Goal: Task Accomplishment & Management: Use online tool/utility

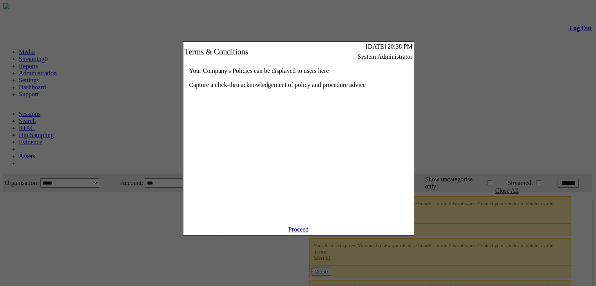
click at [296, 233] on link "Proceed" at bounding box center [298, 229] width 20 height 7
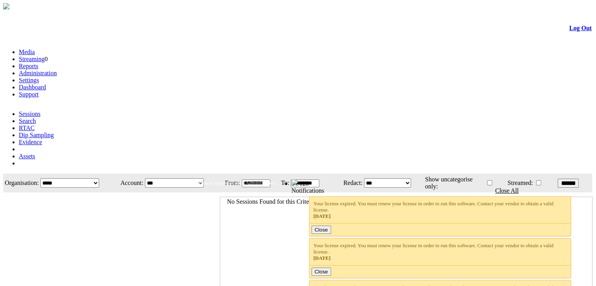
click at [57, 70] on link "Administration" at bounding box center [38, 73] width 38 height 7
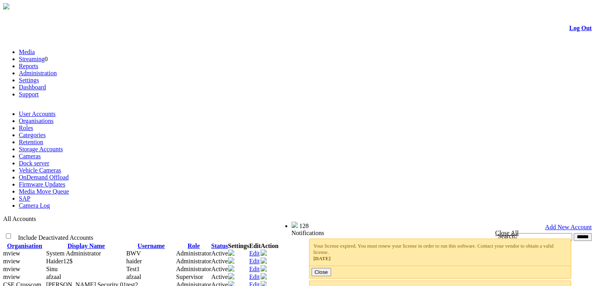
click at [41, 153] on link "Cameras" at bounding box center [30, 156] width 22 height 7
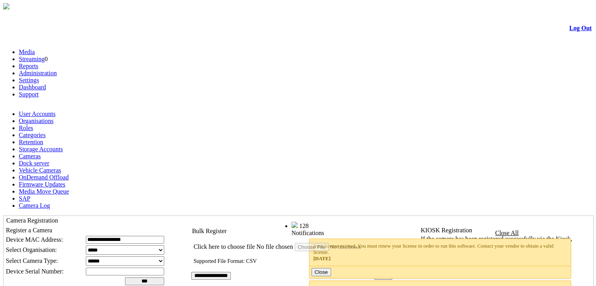
click at [255, 243] on label "Click here to choose file" at bounding box center [224, 246] width 61 height 7
click at [295, 243] on input "Click here to choose file" at bounding box center [339, 247] width 89 height 8
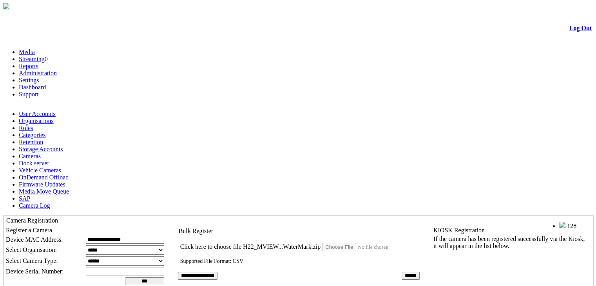
click at [241, 243] on label "Click here to choose file" at bounding box center [210, 246] width 61 height 7
click at [322, 243] on input "Click here to choose file" at bounding box center [366, 247] width 89 height 8
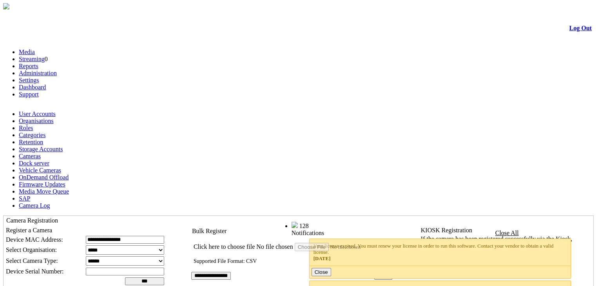
click at [279, 237] on td "Click here to choose file No file chosen" at bounding box center [292, 244] width 200 height 15
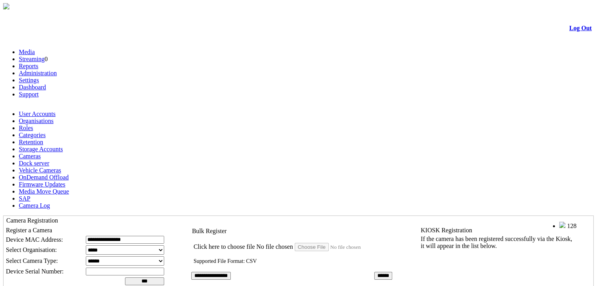
click at [255, 243] on label "Click here to choose file" at bounding box center [224, 246] width 61 height 7
click at [295, 243] on input "Click here to choose file" at bounding box center [339, 247] width 89 height 8
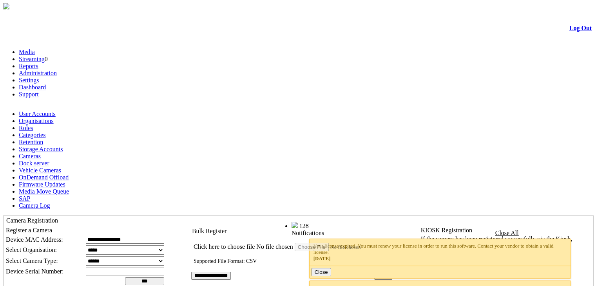
click at [255, 243] on label "Click here to choose file" at bounding box center [224, 246] width 61 height 7
click at [295, 243] on input "Click here to choose file" at bounding box center [339, 247] width 89 height 8
click at [255, 243] on label "Click here to choose file" at bounding box center [224, 246] width 61 height 7
click at [295, 243] on input "Click here to choose file" at bounding box center [339, 247] width 89 height 8
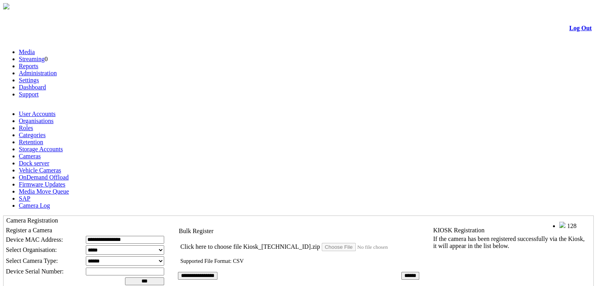
click at [241, 243] on label "Click here to choose file" at bounding box center [210, 246] width 61 height 7
click at [322, 243] on input "Click here to choose file" at bounding box center [366, 247] width 89 height 8
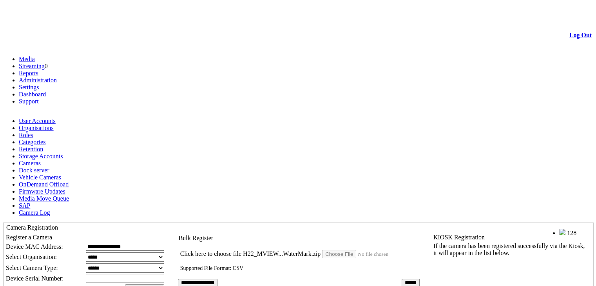
click at [241, 250] on label "Click here to choose file" at bounding box center [210, 253] width 61 height 7
click at [322, 250] on input "Click here to choose file" at bounding box center [366, 254] width 89 height 8
click at [245, 250] on label "Click here to choose file" at bounding box center [214, 253] width 61 height 7
click at [313, 250] on input "Click here to choose file" at bounding box center [357, 254] width 89 height 8
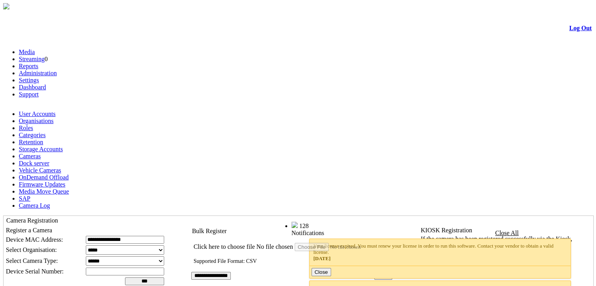
click at [38, 63] on link "Reports" at bounding box center [29, 66] width 20 height 7
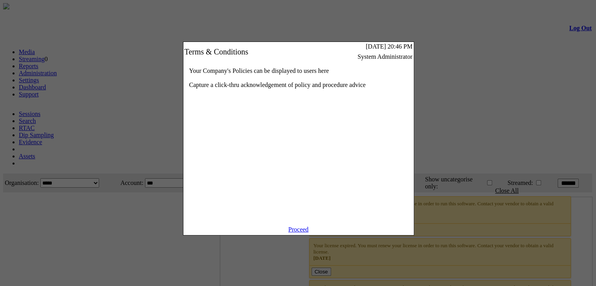
click at [299, 233] on link "Proceed" at bounding box center [298, 229] width 20 height 7
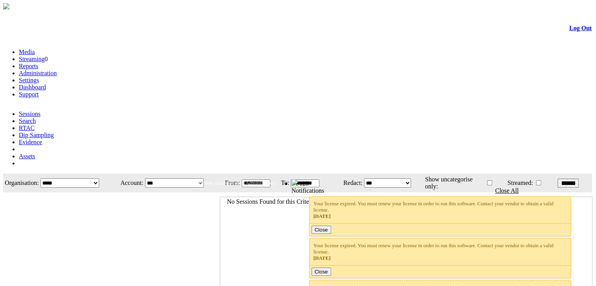
click at [57, 70] on link "Administration" at bounding box center [38, 73] width 38 height 7
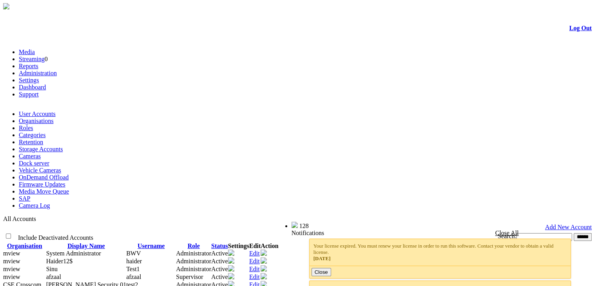
click at [41, 153] on link "Cameras" at bounding box center [30, 156] width 22 height 7
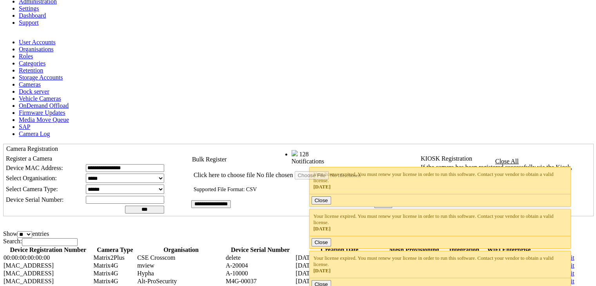
scroll to position [78, 0]
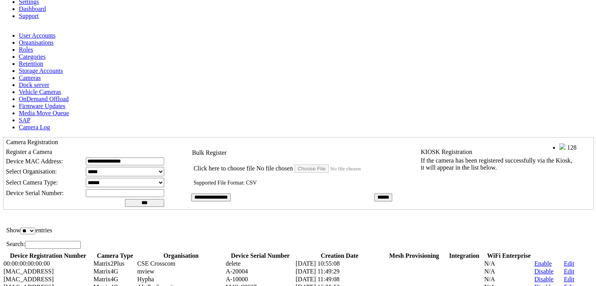
click at [556, 238] on div "Search:" at bounding box center [298, 245] width 590 height 15
click at [81, 241] on input "Search:" at bounding box center [53, 245] width 56 height 8
type input "***"
click at [35, 228] on select "** ** ***" at bounding box center [27, 231] width 15 height 7
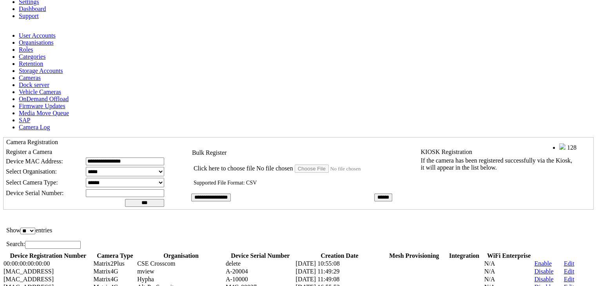
click at [35, 228] on select "** ** ***" at bounding box center [27, 231] width 15 height 7
click at [32, 228] on select "** ** ***" at bounding box center [27, 231] width 15 height 7
click at [35, 228] on select "** ** ***" at bounding box center [27, 231] width 15 height 7
select select "**"
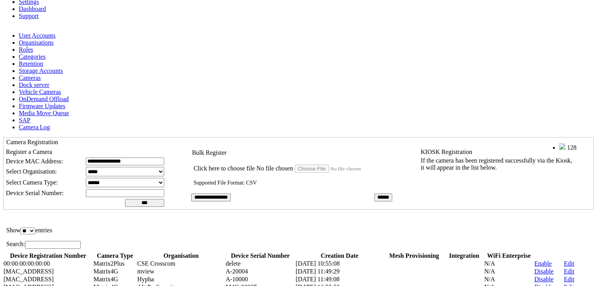
click at [32, 228] on select "** ** ***" at bounding box center [27, 231] width 15 height 7
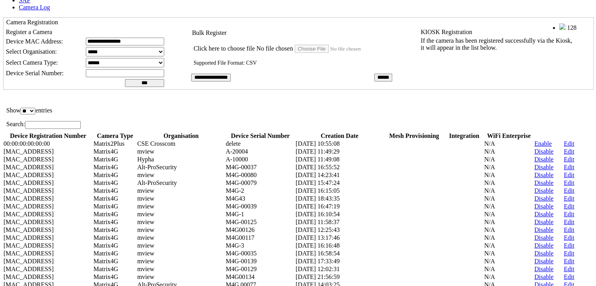
scroll to position [81, 0]
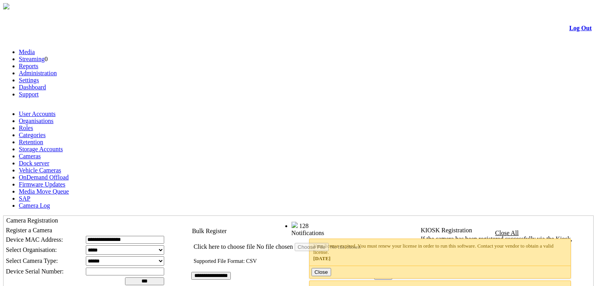
scroll to position [81, 0]
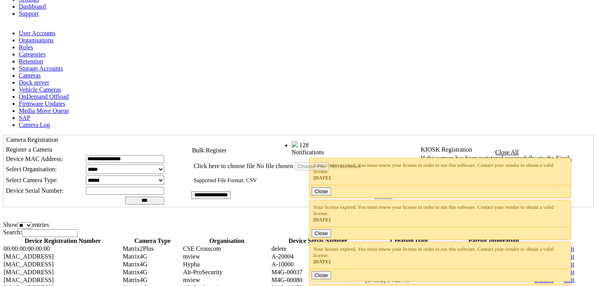
click at [446, 145] on td "KIOSK Registration If the camera has been registered successfully via the Kiosk…" at bounding box center [505, 176] width 173 height 62
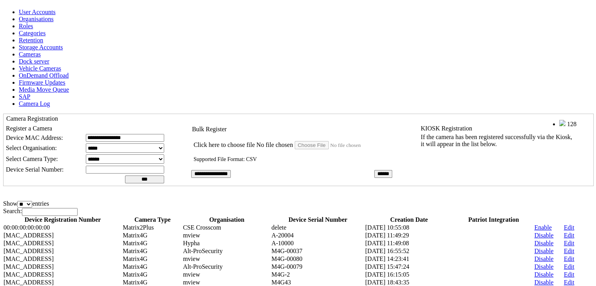
scroll to position [120, 0]
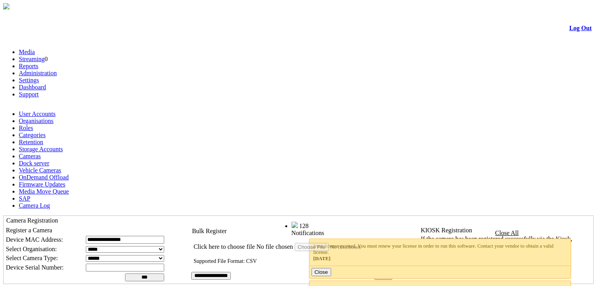
scroll to position [120, 0]
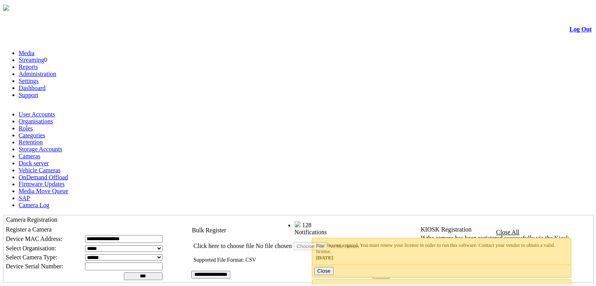
scroll to position [81, 0]
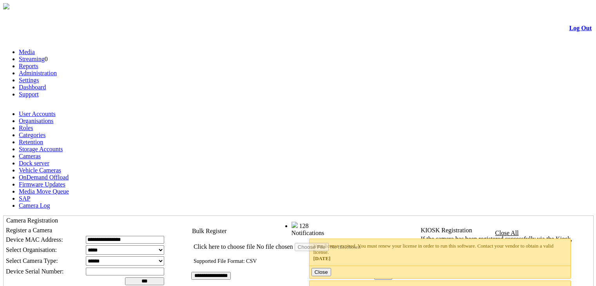
scroll to position [81, 0]
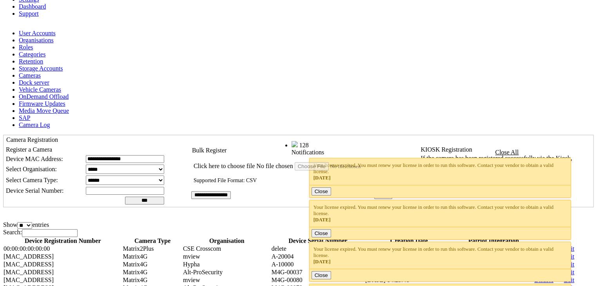
scroll to position [81, 0]
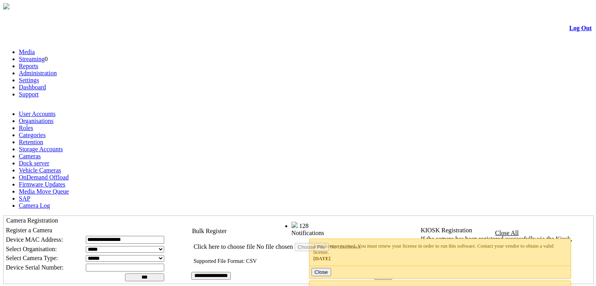
scroll to position [81, 0]
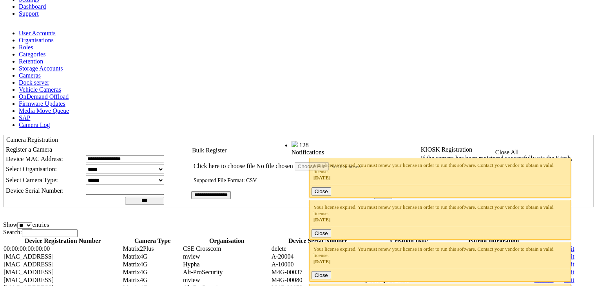
scroll to position [81, 0]
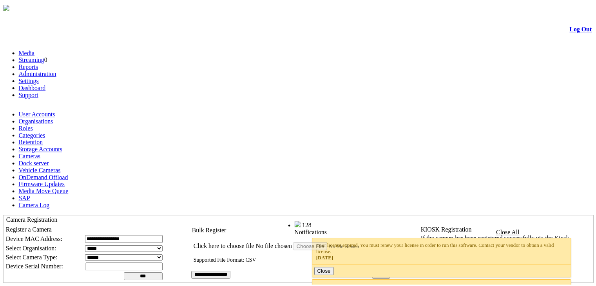
scroll to position [81, 0]
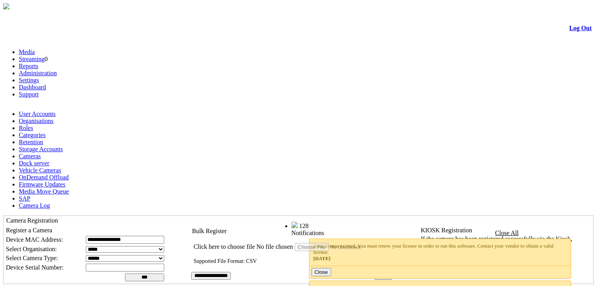
scroll to position [81, 0]
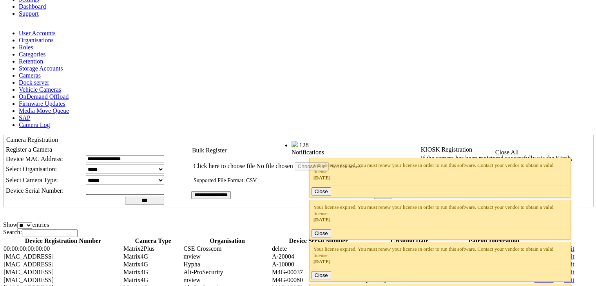
click at [189, 145] on td "**********" at bounding box center [96, 176] width 185 height 62
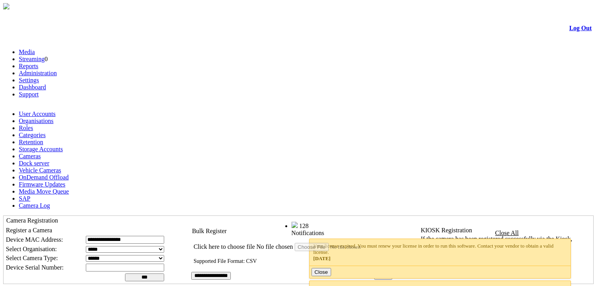
scroll to position [81, 0]
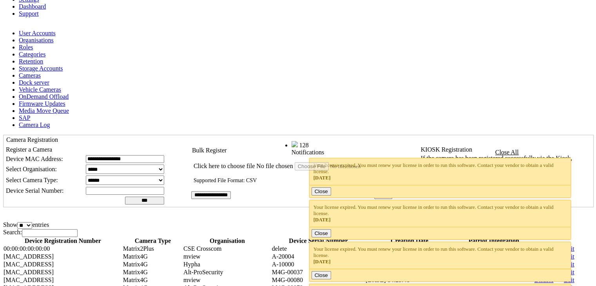
scroll to position [81, 0]
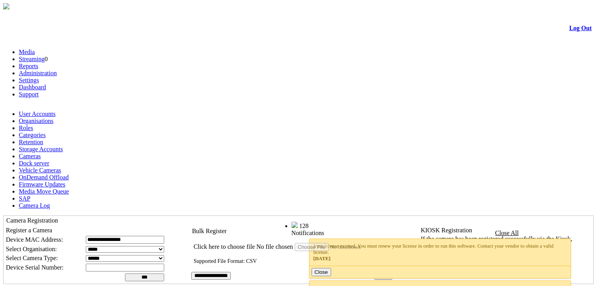
scroll to position [81, 0]
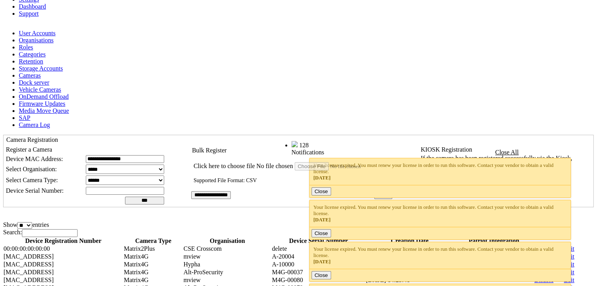
scroll to position [81, 0]
click at [182, 237] on th "Camera Type" at bounding box center [153, 241] width 60 height 8
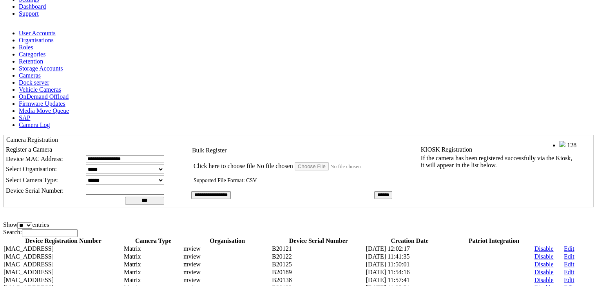
click at [182, 237] on th "Camera Type" at bounding box center [153, 241] width 60 height 8
click at [110, 237] on th "Device Registration Number" at bounding box center [63, 241] width 120 height 8
click at [123, 237] on th "Device Registration Number" at bounding box center [63, 241] width 120 height 8
click at [75, 237] on th "Device Registration Number" at bounding box center [63, 241] width 120 height 8
click at [115, 237] on th "Device Registration Number" at bounding box center [63, 241] width 120 height 8
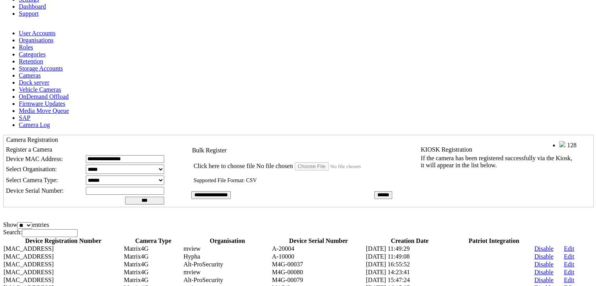
click at [267, 237] on th "Organisation" at bounding box center [227, 241] width 89 height 8
click at [268, 237] on th "Organisation" at bounding box center [227, 241] width 89 height 8
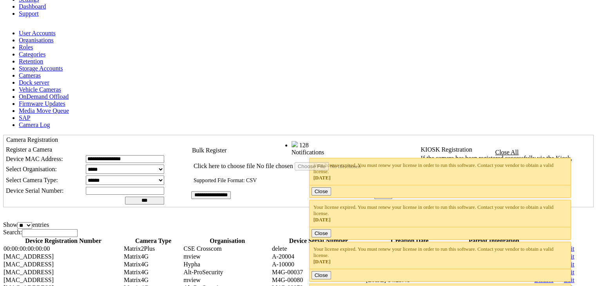
scroll to position [81, 0]
click at [121, 237] on th "Device Registration Number" at bounding box center [63, 241] width 120 height 8
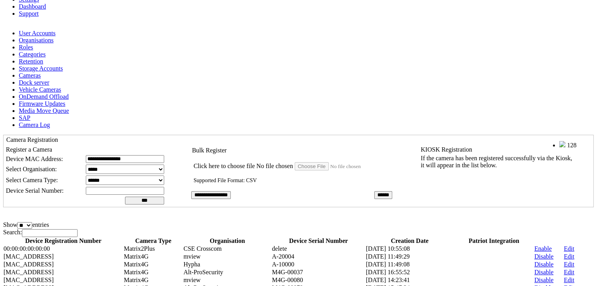
click at [122, 237] on th "Device Registration Number" at bounding box center [63, 241] width 120 height 8
click at [183, 237] on th "Camera Type" at bounding box center [153, 241] width 60 height 8
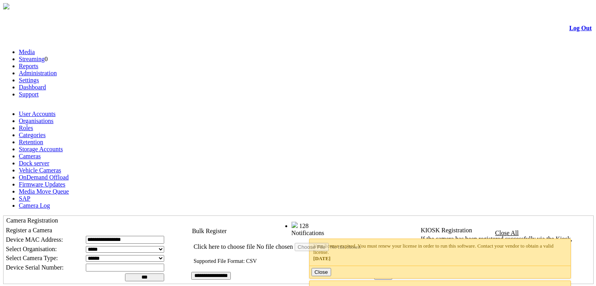
scroll to position [81, 0]
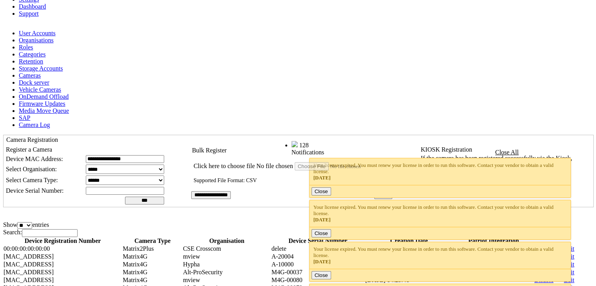
scroll to position [81, 0]
click at [577, 237] on th ": activate to sort column ascending" at bounding box center [578, 241] width 29 height 8
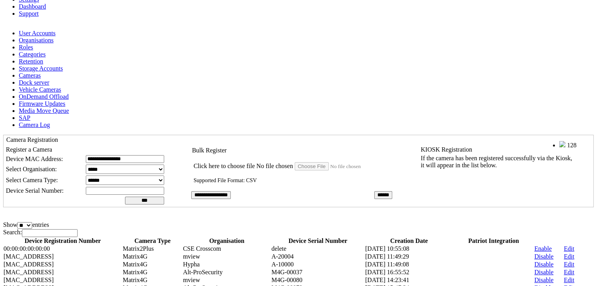
click at [577, 237] on th ": activate to sort column descending" at bounding box center [578, 241] width 29 height 8
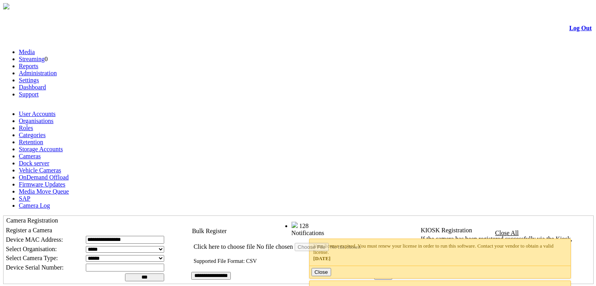
scroll to position [81, 0]
